Goal: Find contact information: Find contact information

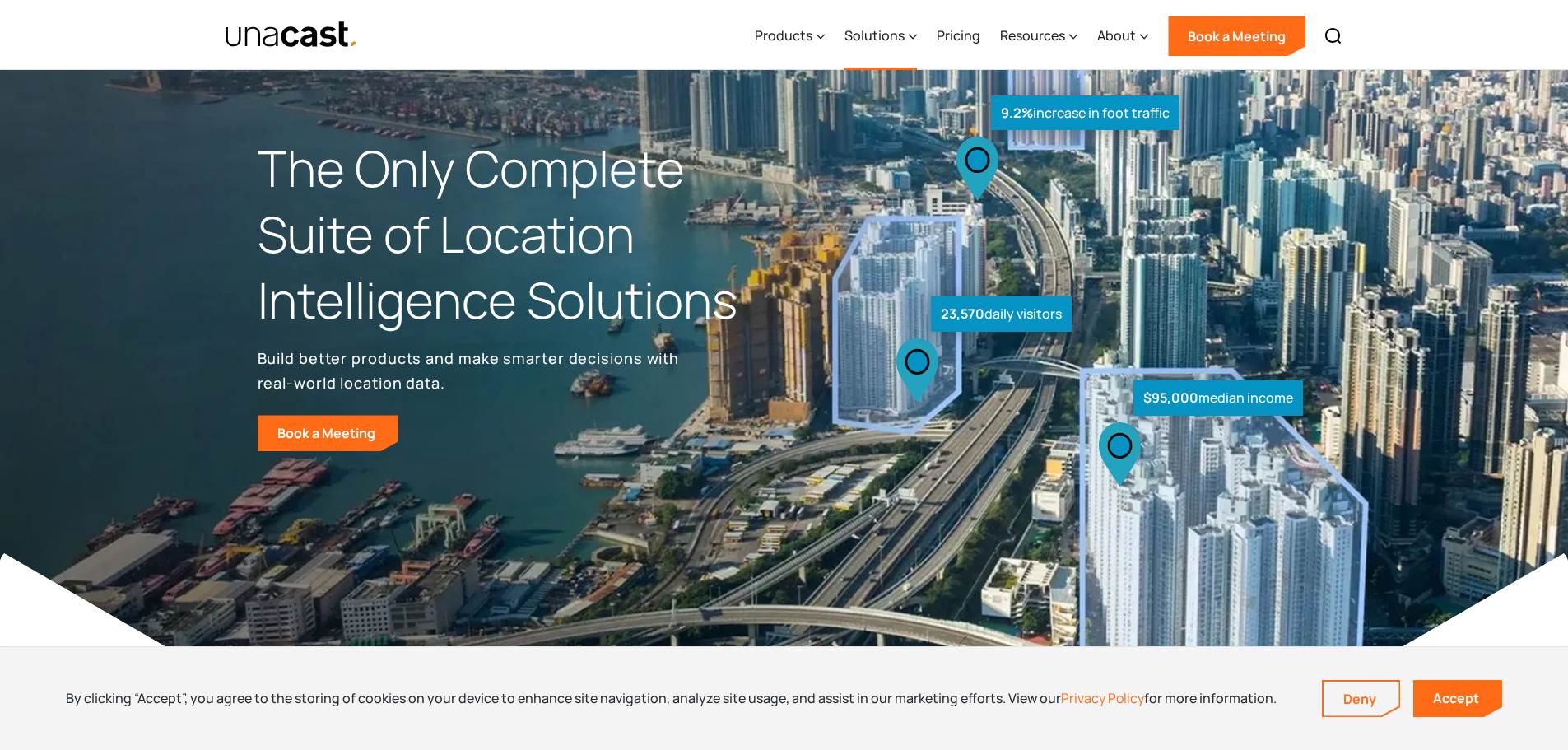
click at [900, 26] on div "Solutions" at bounding box center [874, 35] width 60 height 20
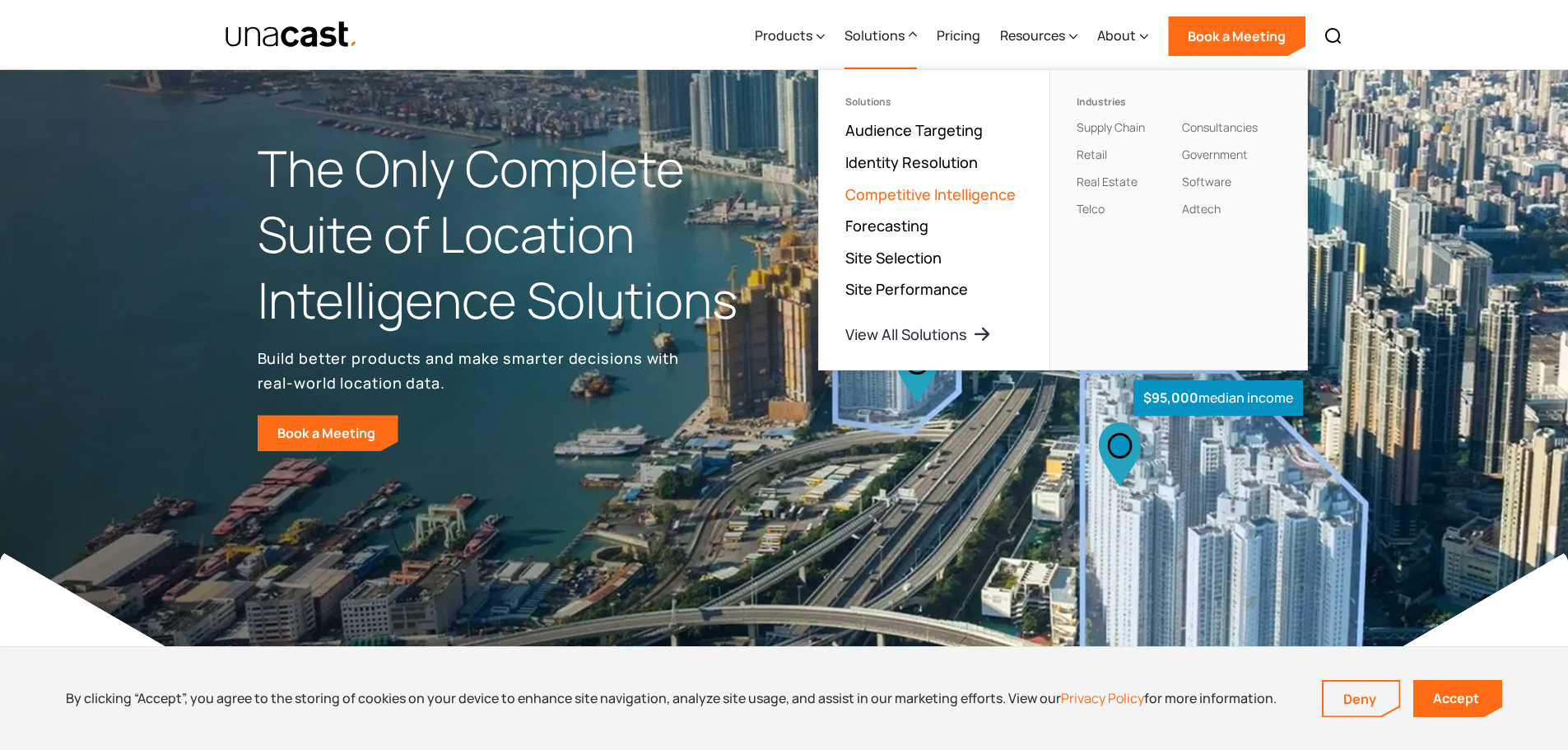
click at [939, 193] on link "Competitive Intelligence" at bounding box center [931, 194] width 170 height 20
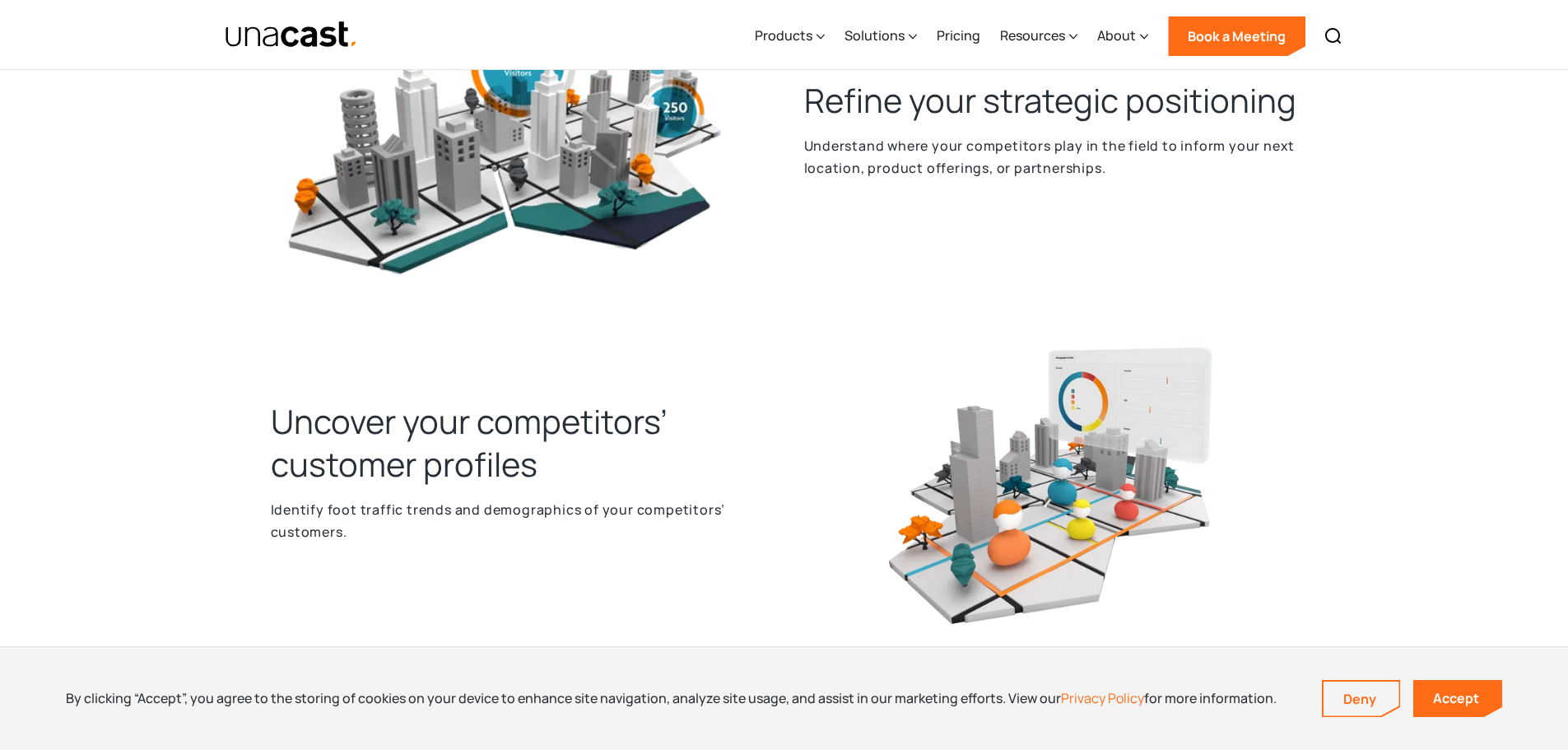
scroll to position [1317, 0]
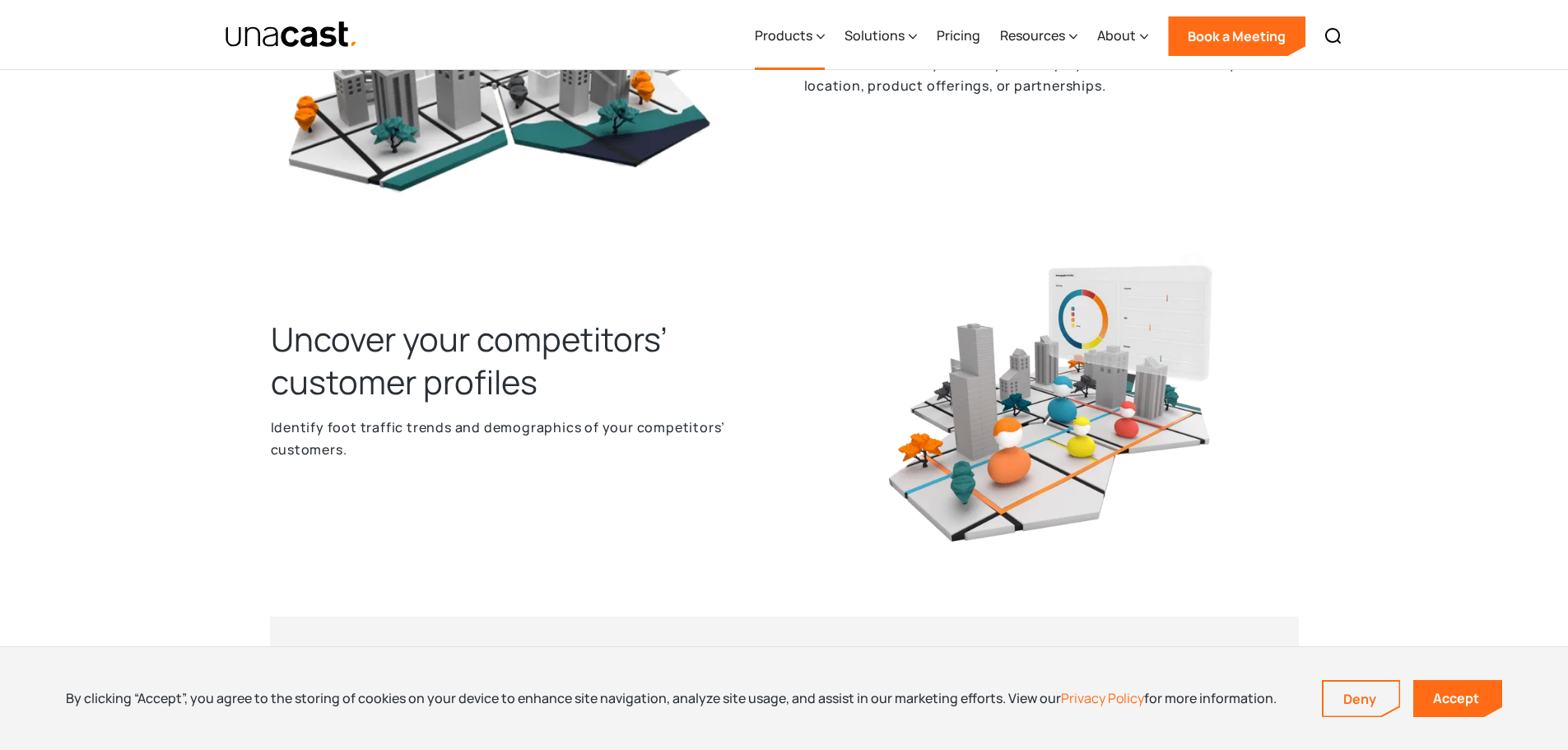
click at [803, 43] on div "Products" at bounding box center [783, 35] width 58 height 20
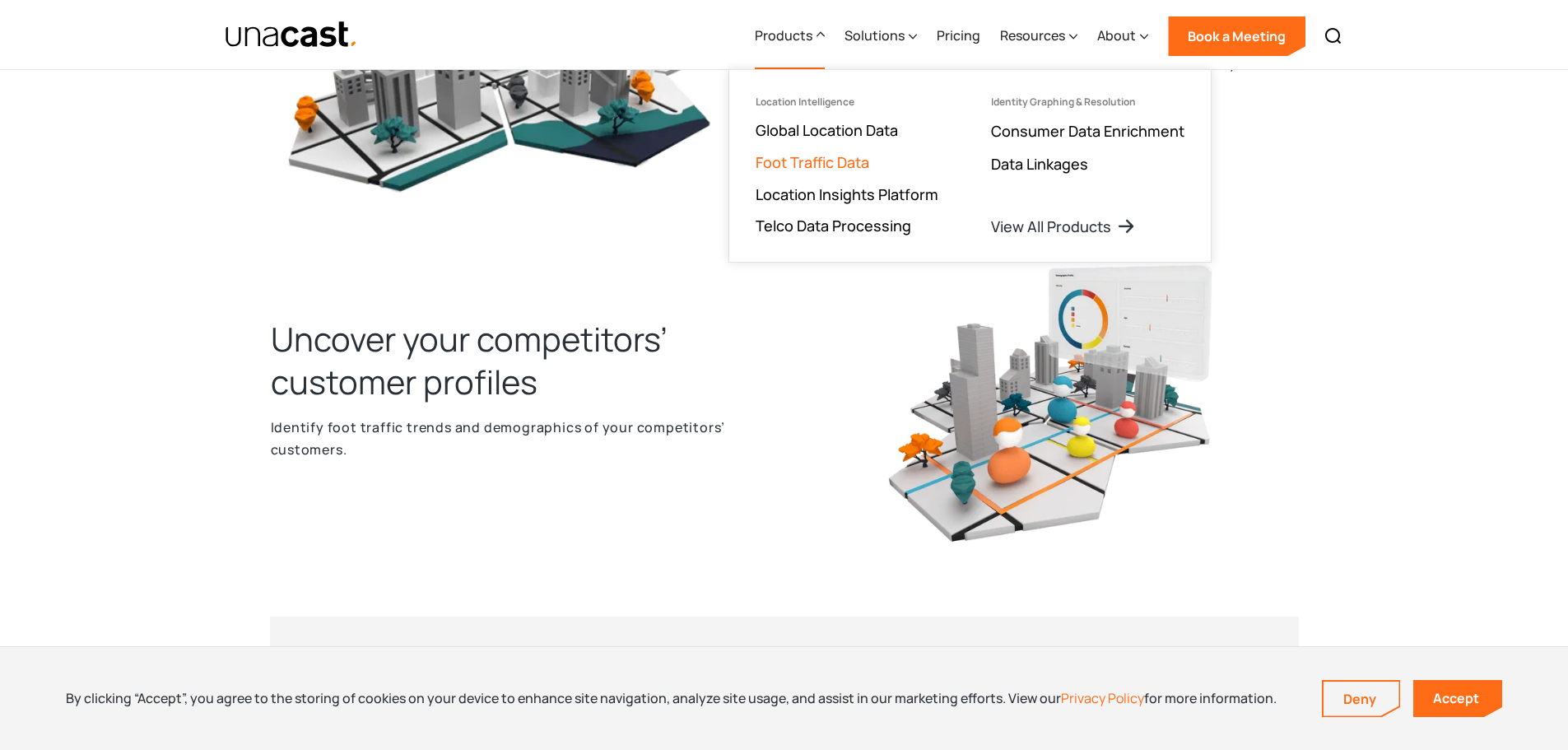
click at [855, 163] on link "Foot Traffic Data" at bounding box center [812, 162] width 113 height 20
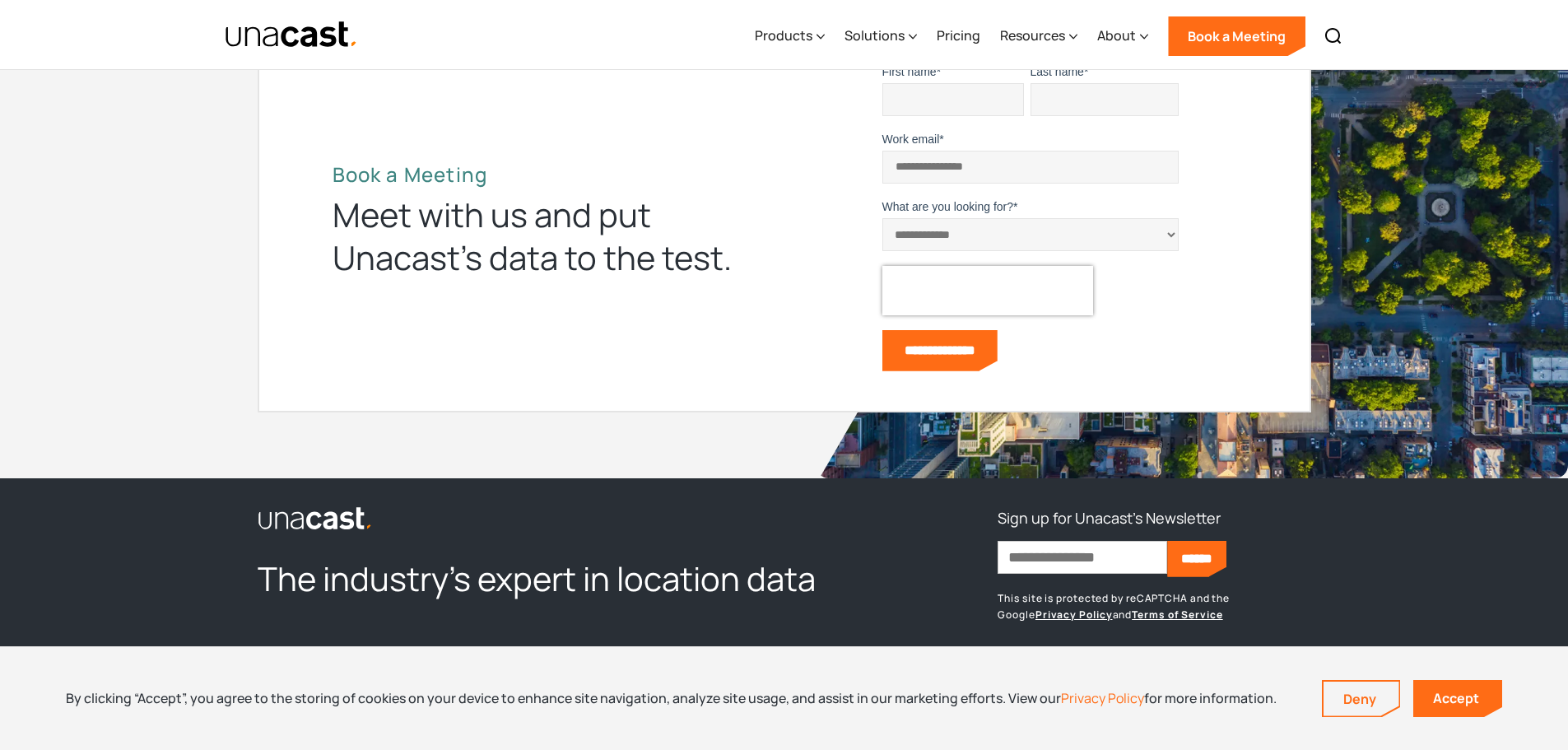
scroll to position [4490, 0]
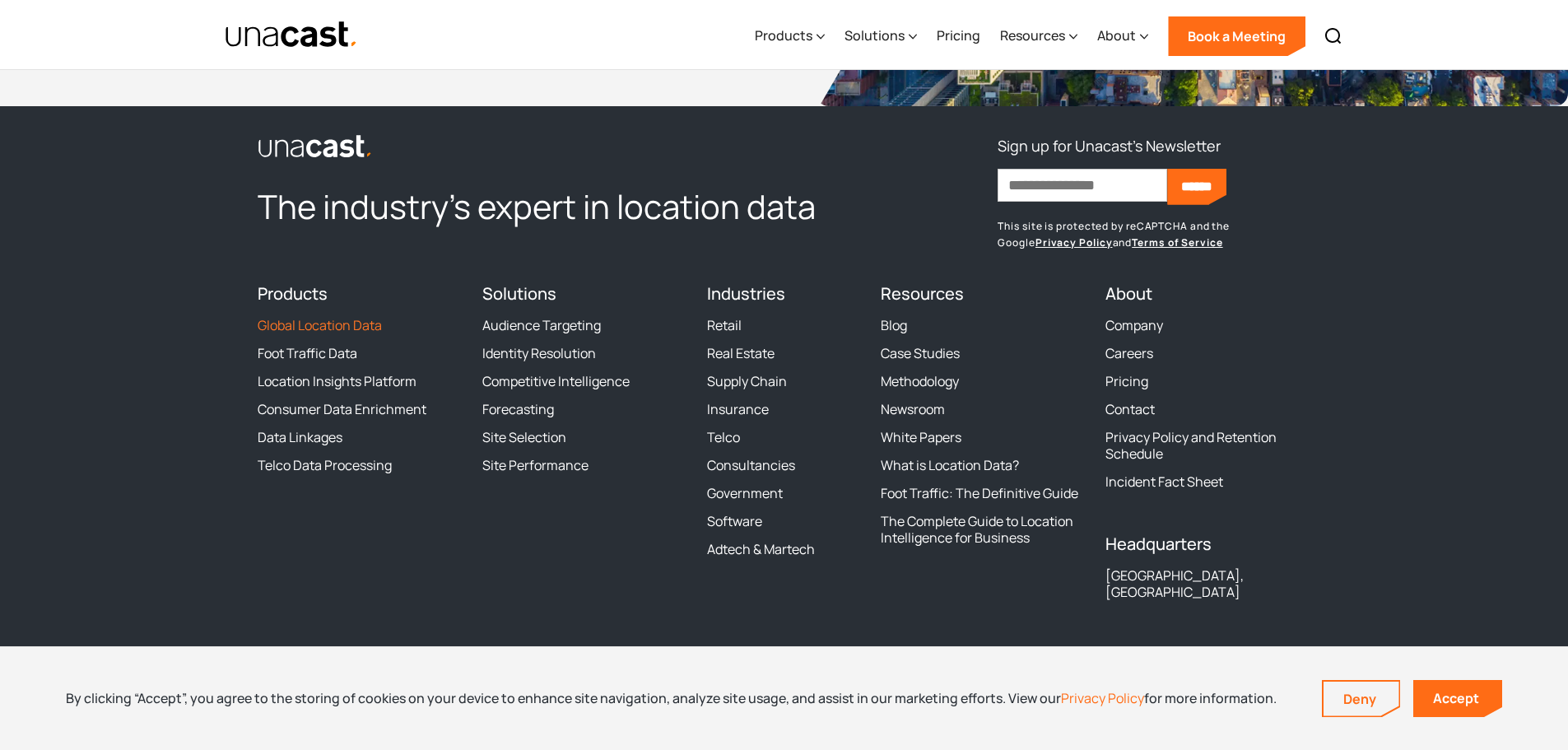
click at [339, 326] on link "Global Location Data" at bounding box center [320, 325] width 125 height 16
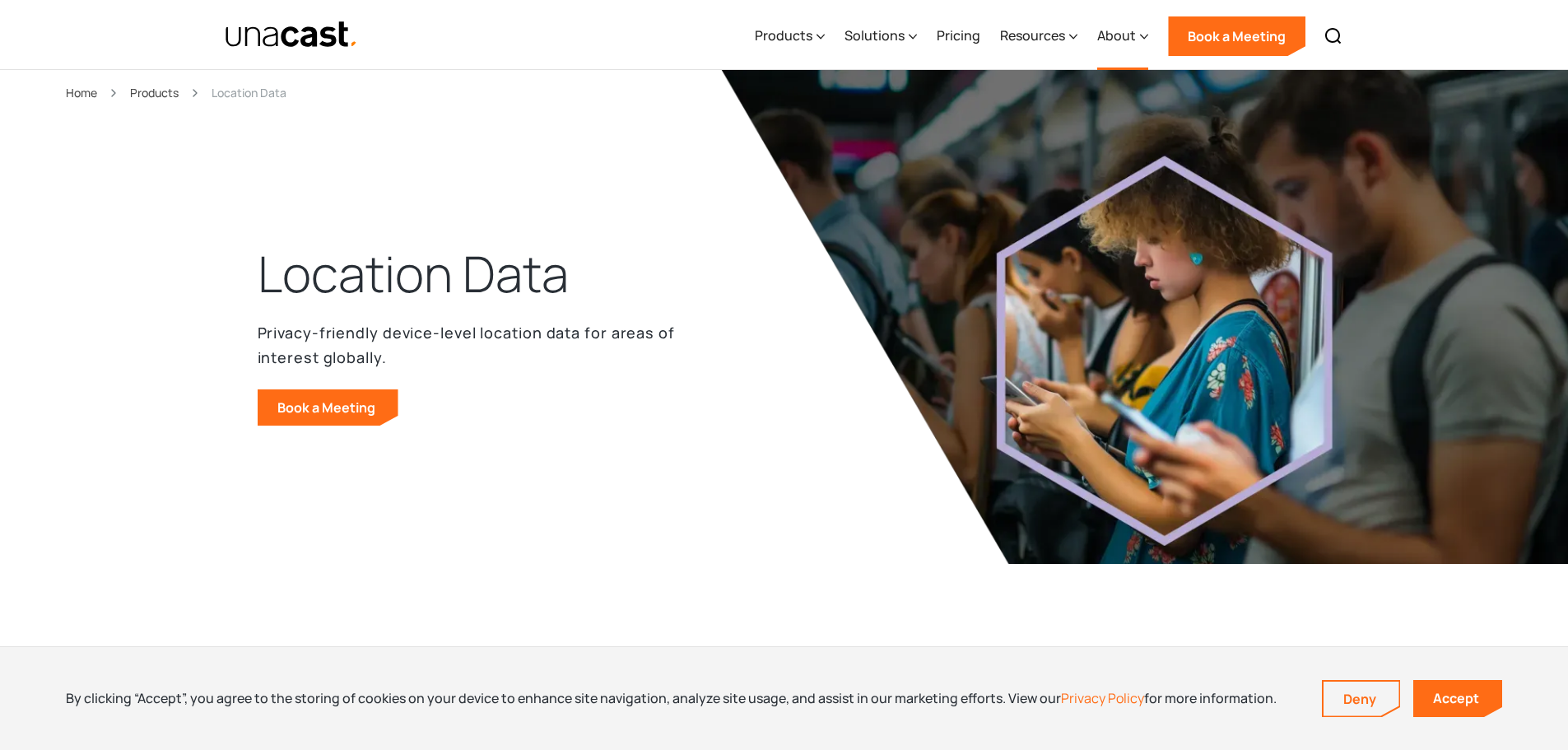
click at [1133, 33] on div "About" at bounding box center [1116, 35] width 39 height 20
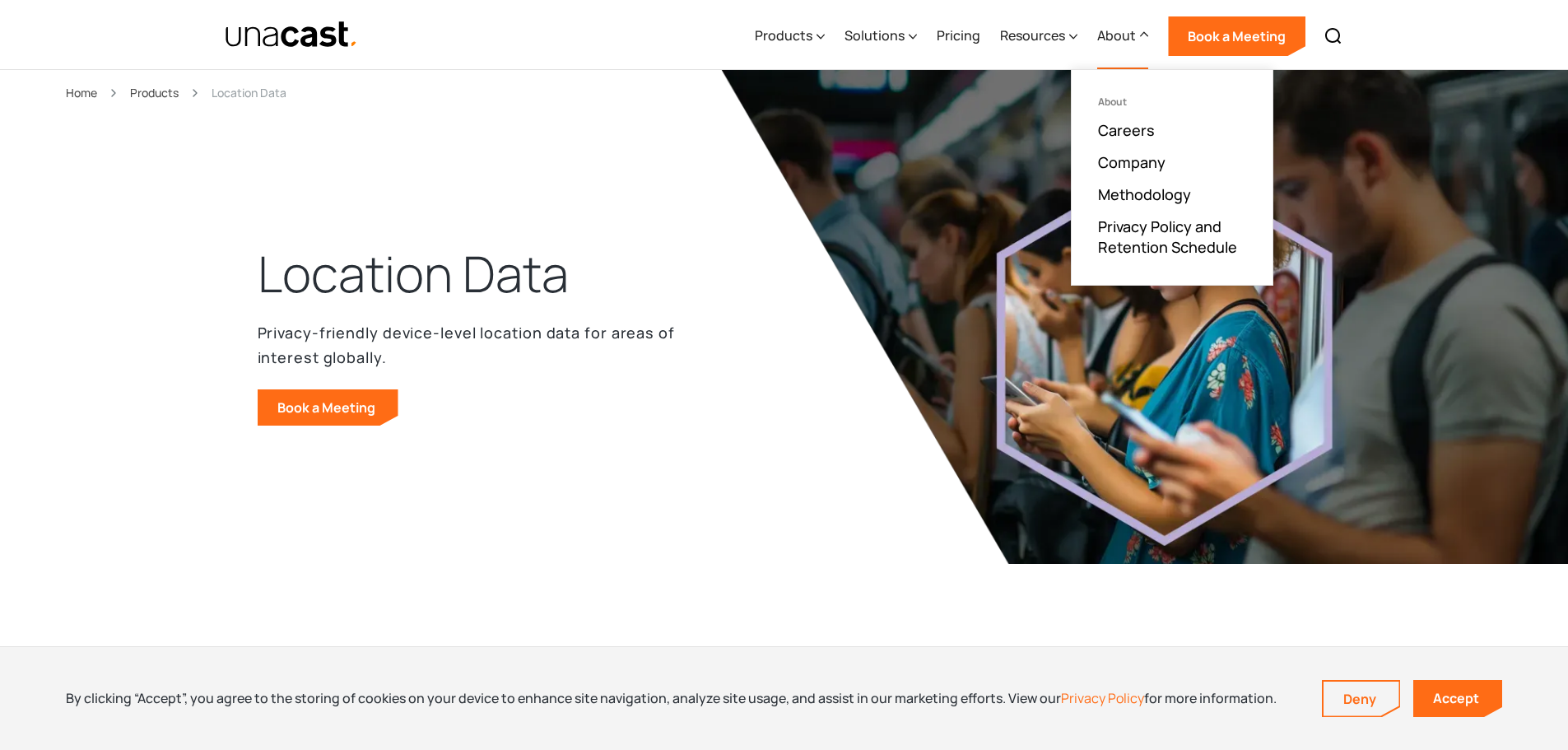
click at [158, 91] on div "Products" at bounding box center [154, 92] width 49 height 19
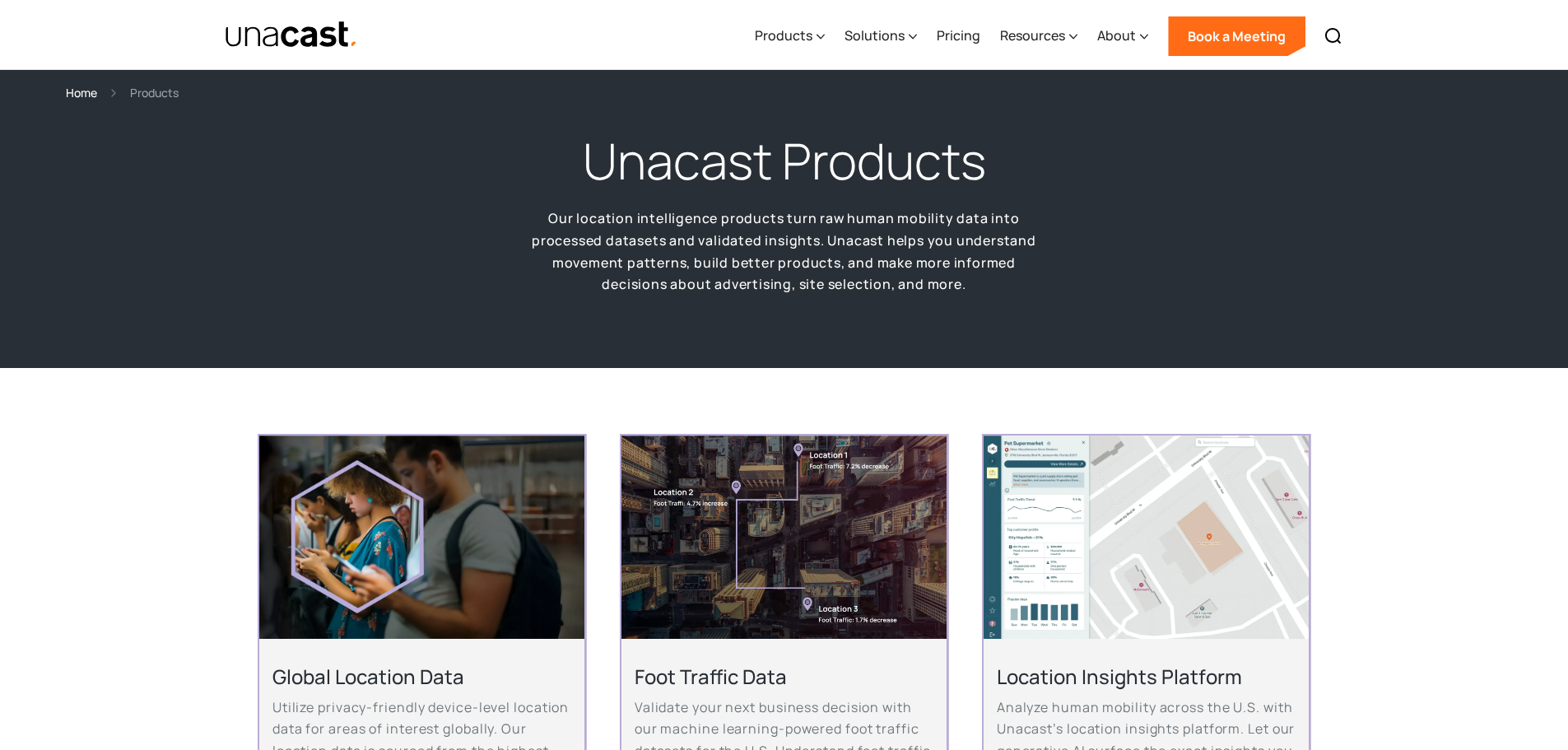
click at [83, 90] on div "Home" at bounding box center [81, 92] width 31 height 19
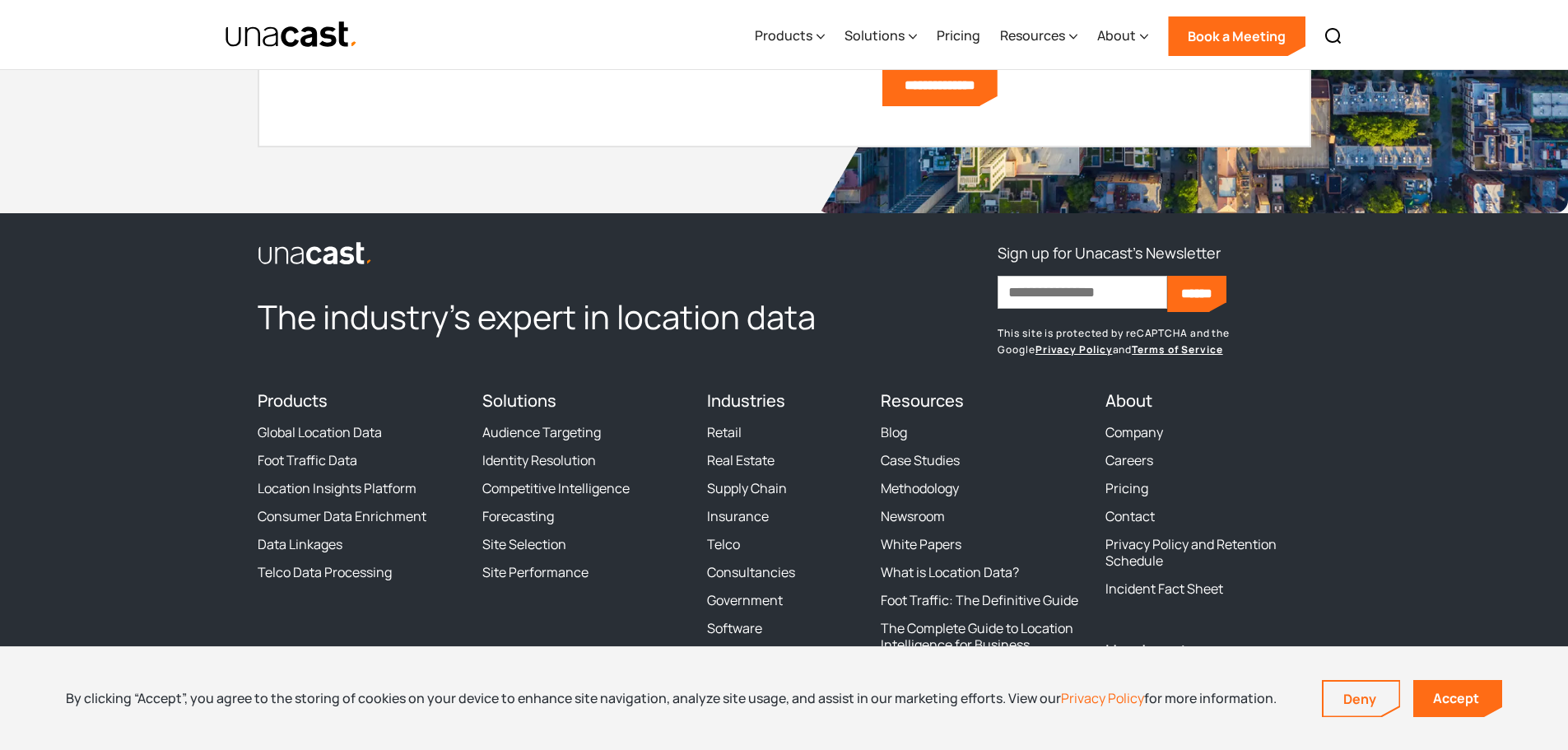
scroll to position [5041, 0]
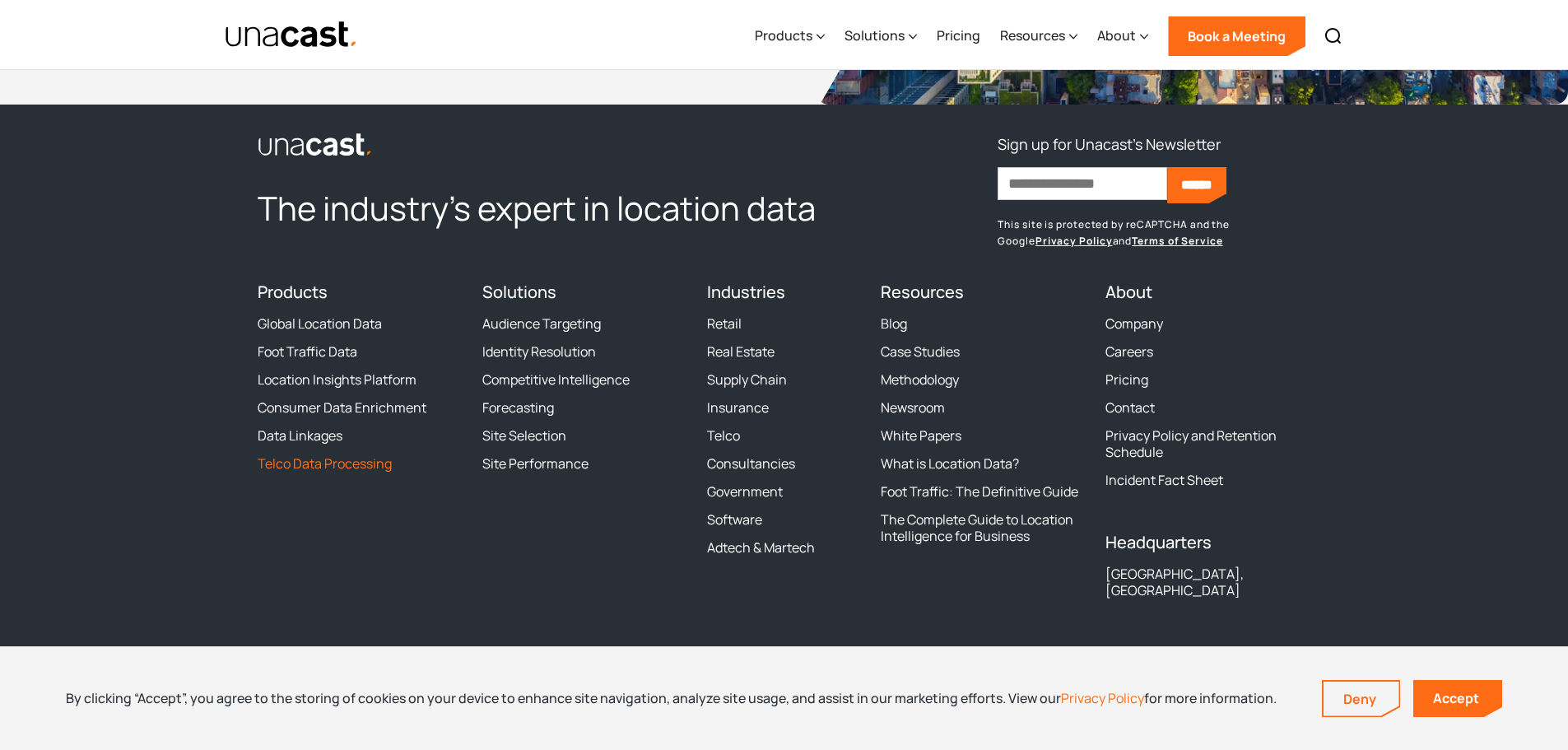
click at [283, 463] on link "Telco Data Processing" at bounding box center [324, 463] width 134 height 16
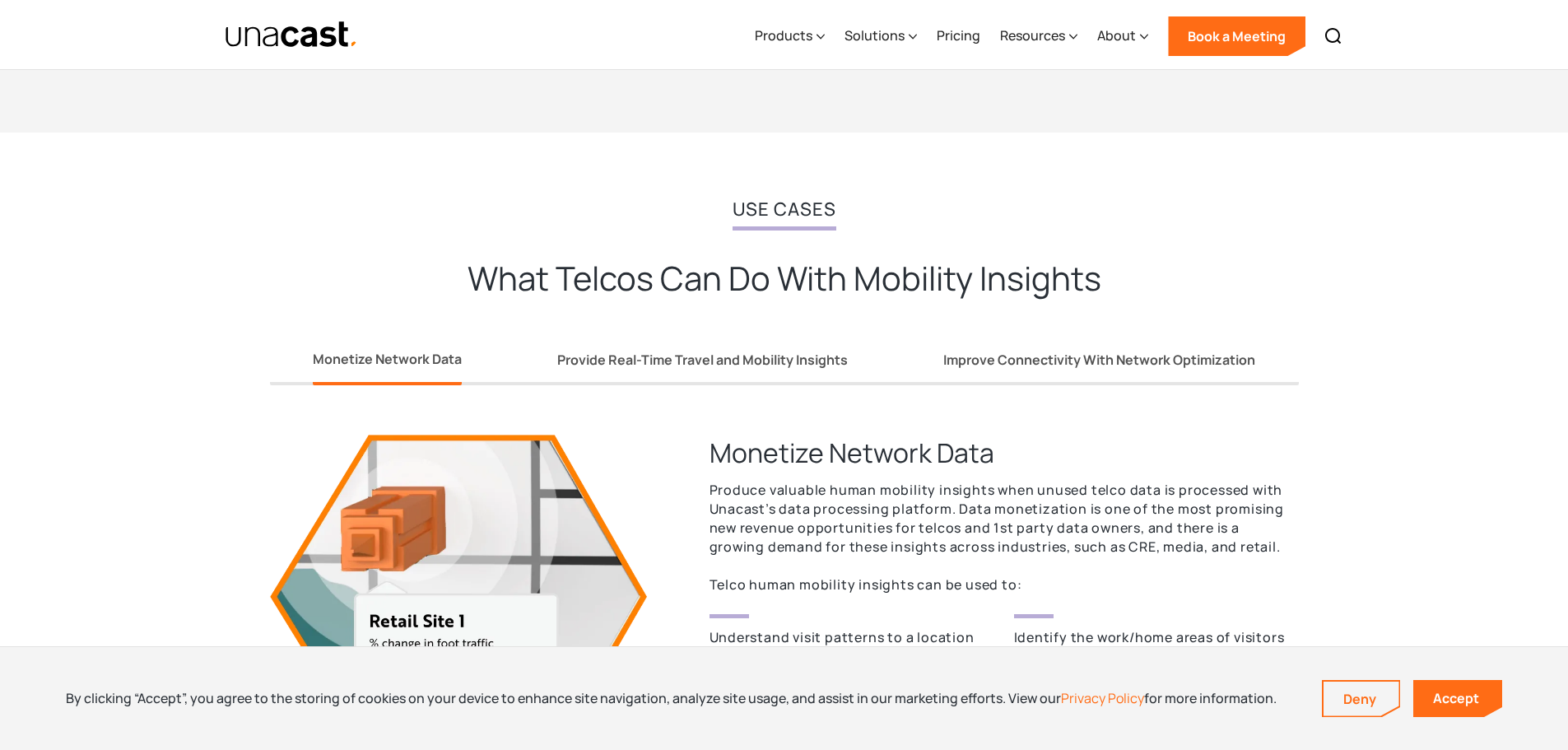
scroll to position [1153, 0]
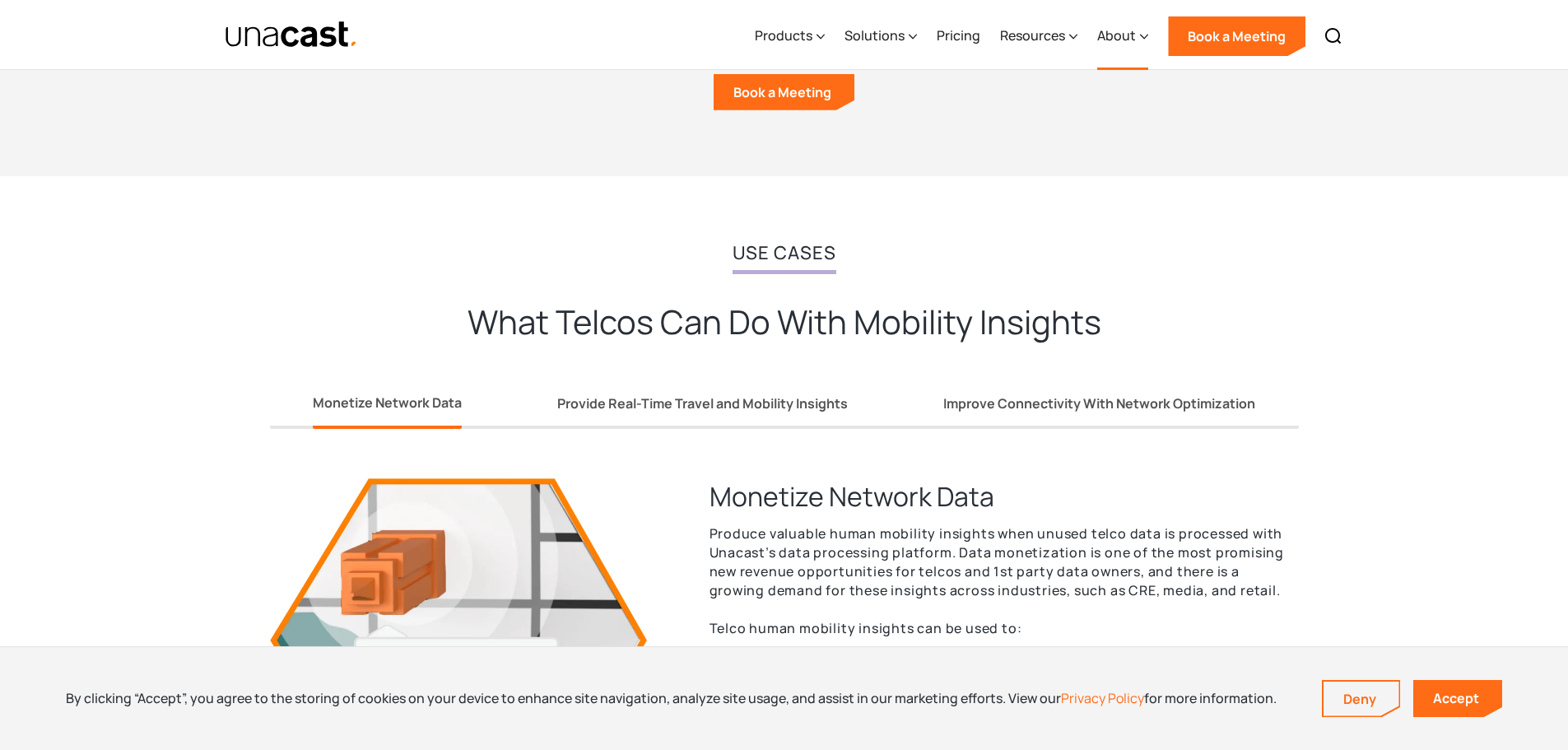
click at [1140, 43] on div "About" at bounding box center [1123, 36] width 51 height 68
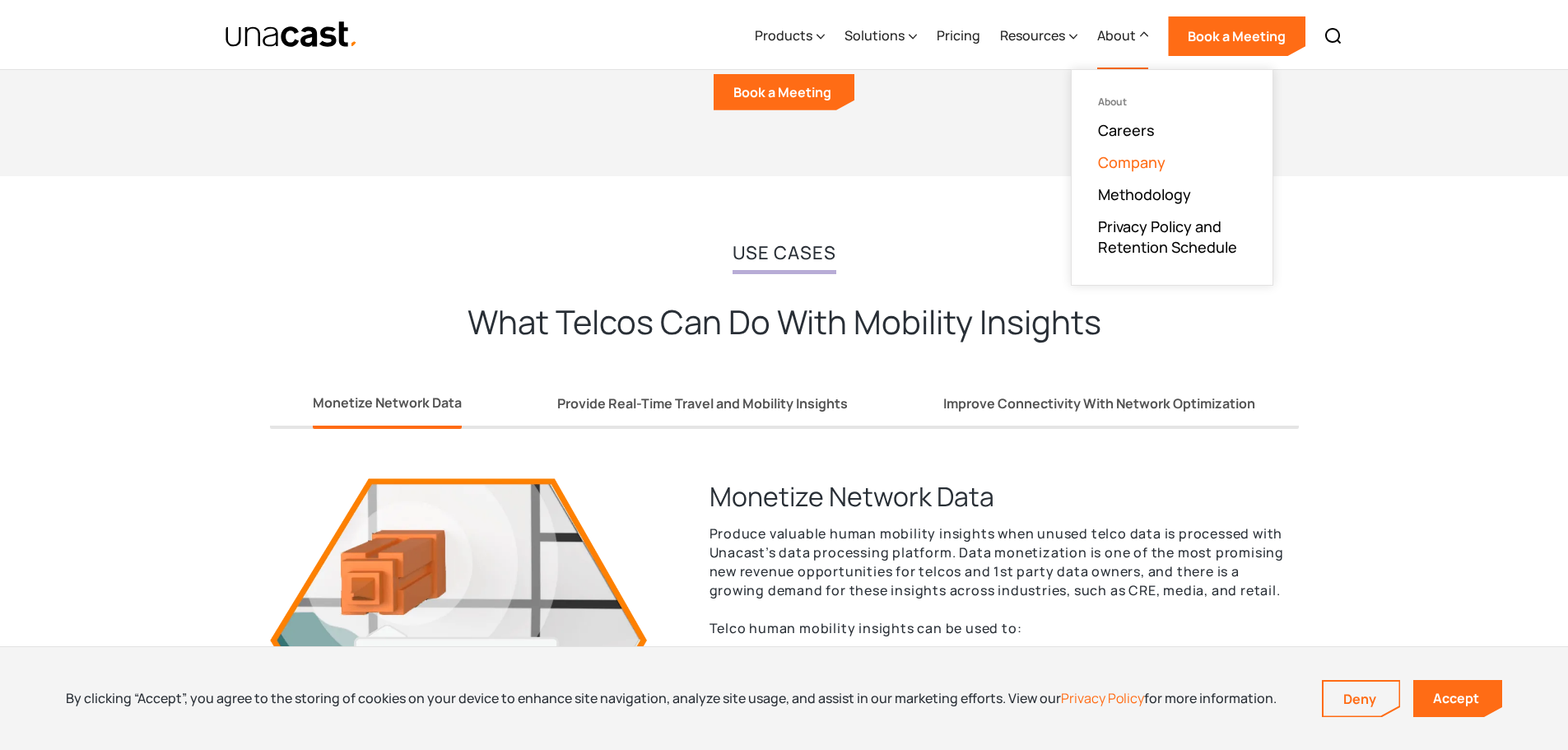
click at [1122, 155] on link "Company" at bounding box center [1131, 162] width 68 height 20
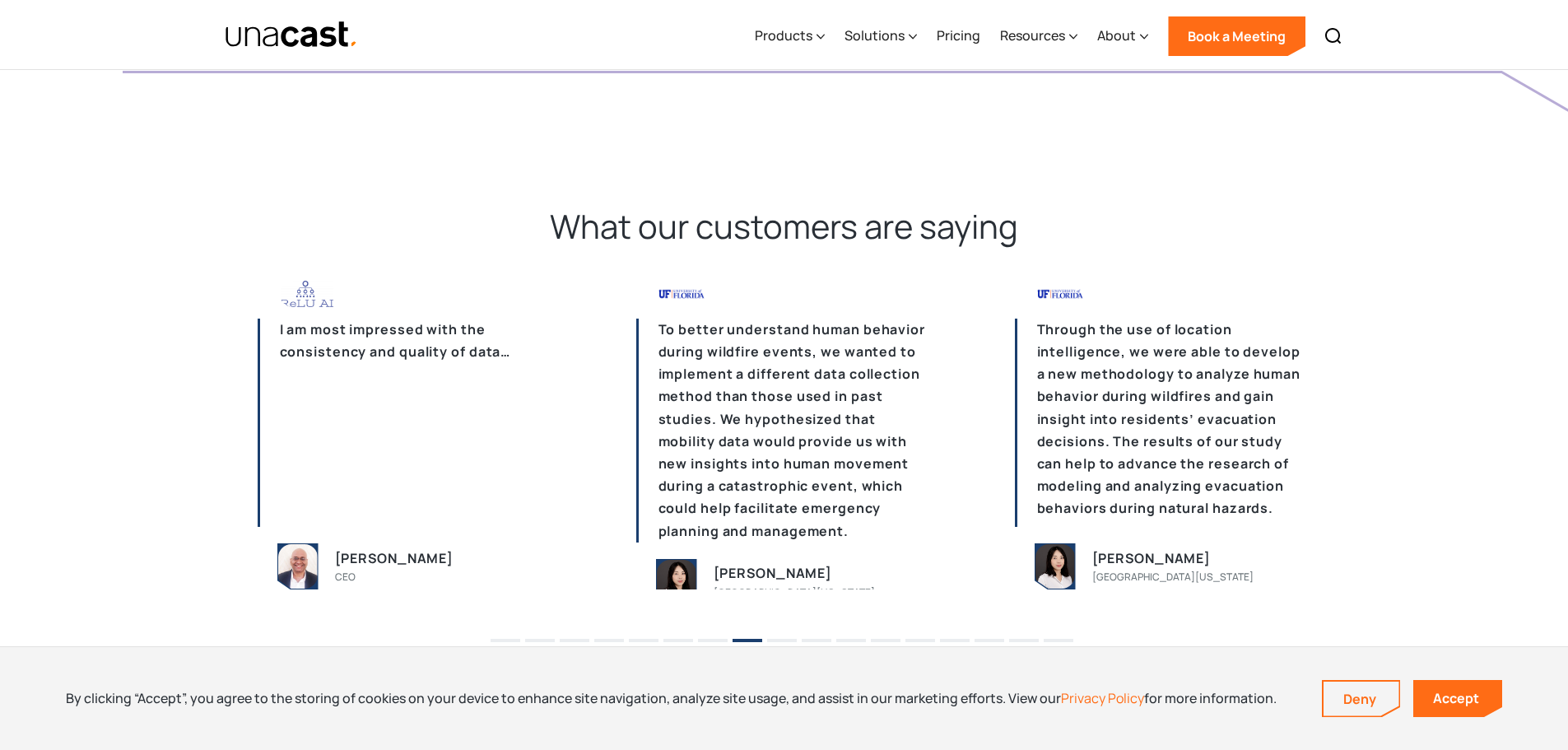
scroll to position [5041, 0]
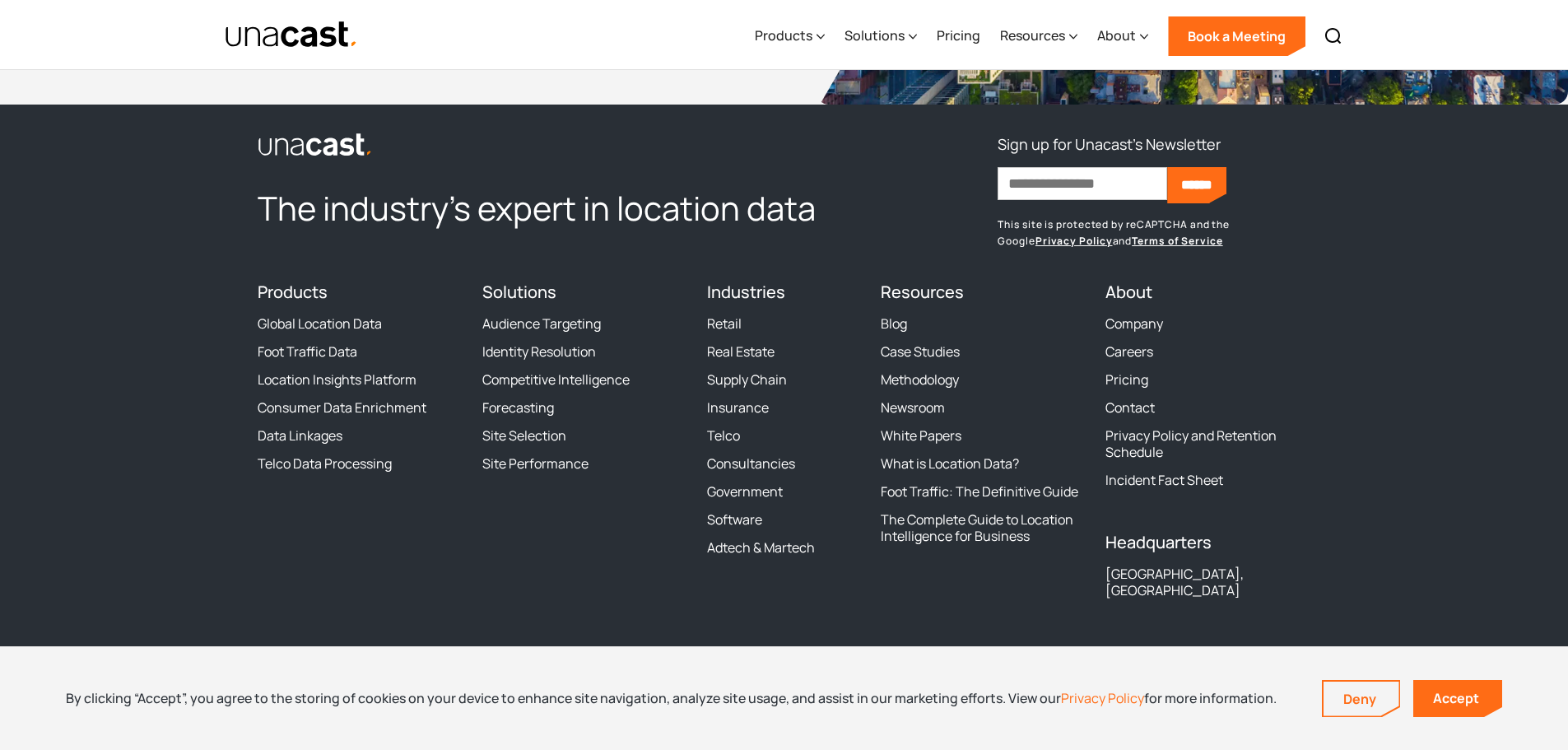
click at [1133, 398] on ul "Company Careers Pricing Contact Privacy Policy and Retention Schedule Incident …" at bounding box center [1207, 402] width 205 height 173
click at [1131, 402] on link "Contact" at bounding box center [1130, 407] width 49 height 16
